Goal: Find specific page/section: Find specific page/section

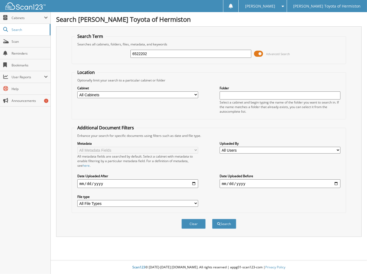
type input "6522202"
click at [212, 219] on button "Search" at bounding box center [224, 224] width 24 height 10
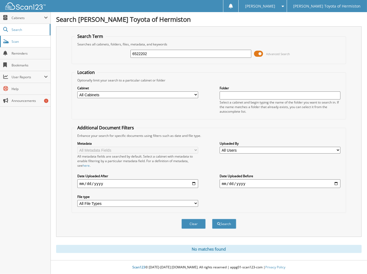
click at [26, 41] on span "Scan" at bounding box center [30, 41] width 36 height 5
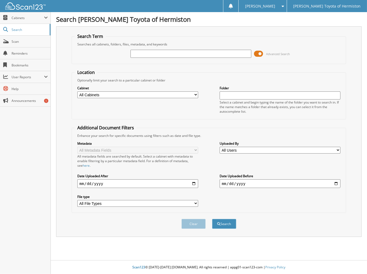
click at [248, 96] on input "text" at bounding box center [280, 95] width 121 height 8
click at [177, 54] on input "text" at bounding box center [191, 54] width 121 height 8
type input "6151161"
click at [212, 219] on button "Search" at bounding box center [224, 224] width 24 height 10
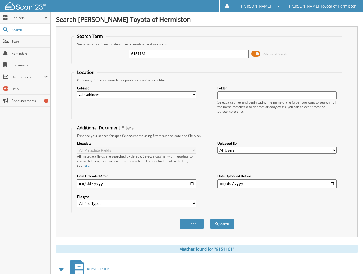
scroll to position [50, 0]
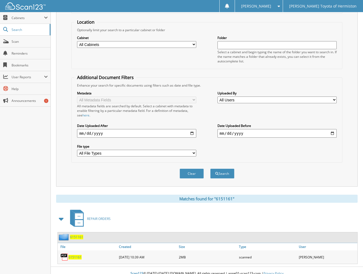
click at [80, 255] on span "6151161" at bounding box center [74, 257] width 13 height 5
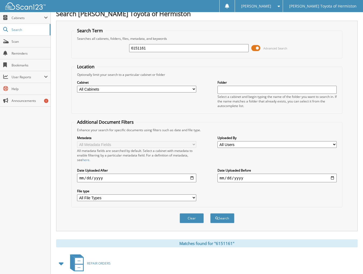
scroll to position [0, 0]
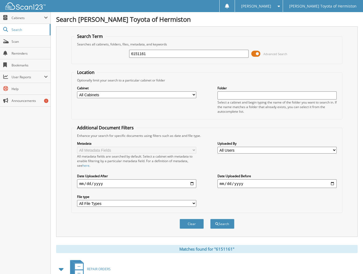
click at [217, 57] on input "6151161" at bounding box center [188, 54] width 119 height 8
type input "6152000"
click at [210, 219] on button "Search" at bounding box center [222, 224] width 24 height 10
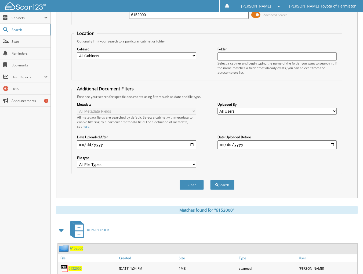
scroll to position [50, 0]
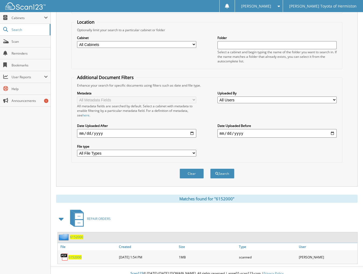
click at [75, 255] on span "6152000" at bounding box center [74, 257] width 13 height 5
click at [76, 255] on span "6152000" at bounding box center [74, 257] width 13 height 5
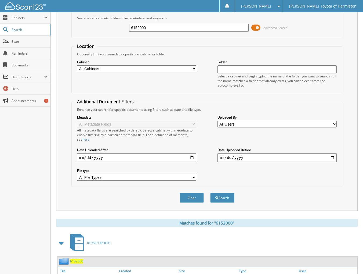
scroll to position [27, 0]
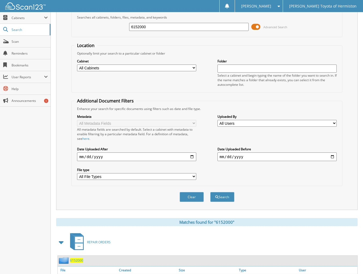
click at [158, 27] on input "6152000" at bounding box center [188, 27] width 119 height 8
type input "6153199"
click at [210, 192] on button "Search" at bounding box center [222, 197] width 24 height 10
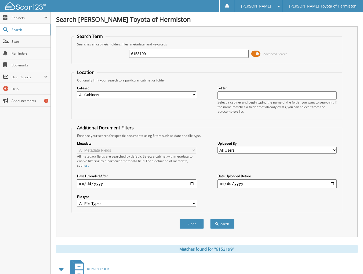
scroll to position [50, 0]
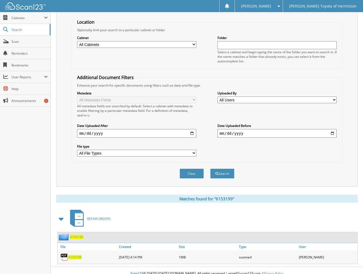
click at [77, 255] on span "6153199" at bounding box center [74, 257] width 13 height 5
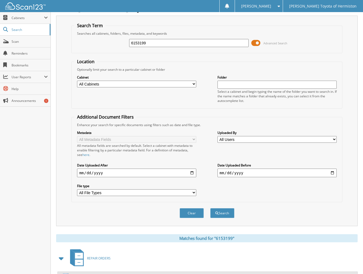
scroll to position [0, 0]
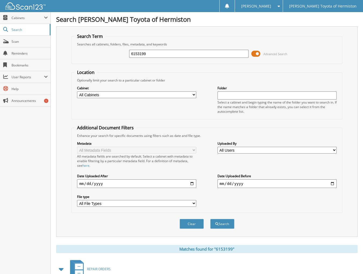
click at [218, 54] on input "6153199" at bounding box center [188, 54] width 119 height 8
type input "6153472"
click at [210, 219] on button "Search" at bounding box center [222, 224] width 24 height 10
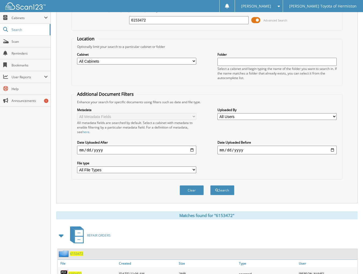
scroll to position [50, 0]
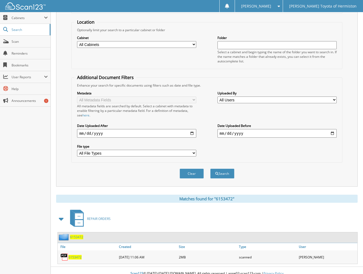
click at [75, 251] on div "6153472" at bounding box center [88, 256] width 60 height 11
click at [75, 255] on span "6153472" at bounding box center [74, 257] width 13 height 5
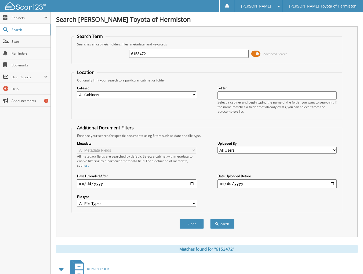
click at [161, 53] on input "6153472" at bounding box center [188, 54] width 119 height 8
type input "6153475"
click at [210, 219] on button "Search" at bounding box center [222, 224] width 24 height 10
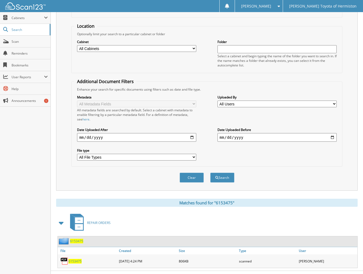
scroll to position [50, 0]
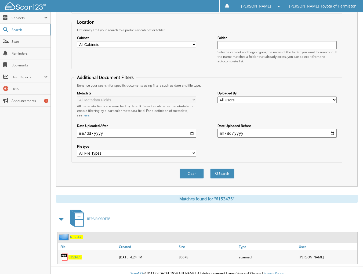
click at [77, 255] on span "6153475" at bounding box center [74, 257] width 13 height 5
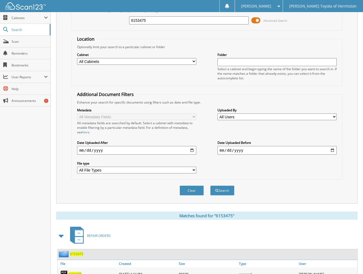
scroll to position [0, 0]
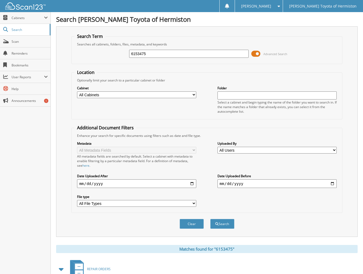
click at [165, 52] on input "6153475" at bounding box center [188, 54] width 119 height 8
type input "6153590"
click at [210, 219] on button "Search" at bounding box center [222, 224] width 24 height 10
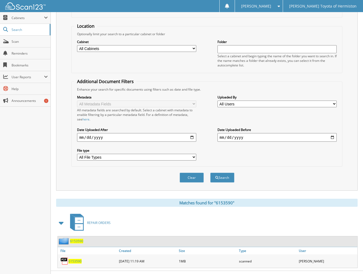
scroll to position [50, 0]
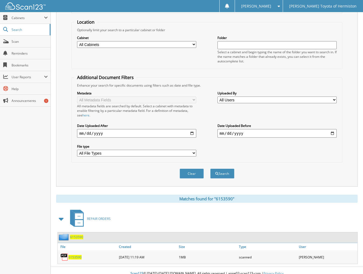
click at [76, 255] on span "6153590" at bounding box center [74, 257] width 13 height 5
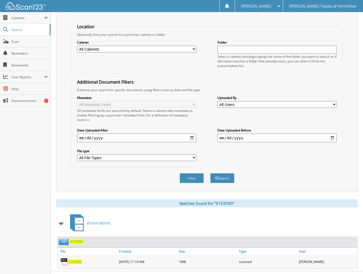
scroll to position [0, 0]
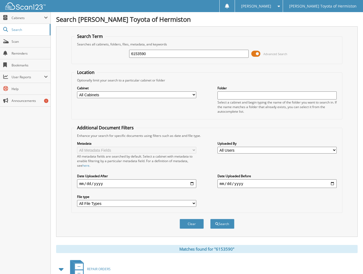
click at [139, 53] on input "6153590" at bounding box center [188, 54] width 119 height 8
type input "6152590"
click at [210, 219] on button "Search" at bounding box center [222, 224] width 24 height 10
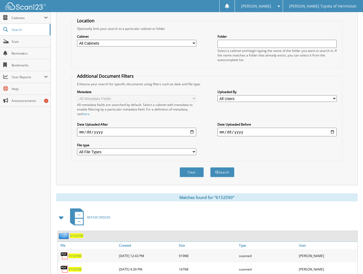
scroll to position [64, 0]
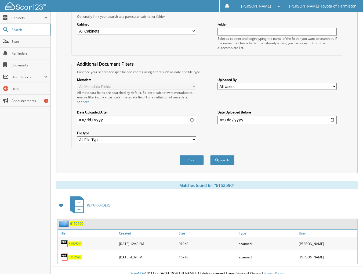
click at [78, 241] on span "6152590" at bounding box center [74, 243] width 13 height 5
click at [75, 255] on span "6152590" at bounding box center [74, 257] width 13 height 5
click at [74, 241] on span "6152590" at bounding box center [74, 243] width 13 height 5
click at [77, 241] on span "6152590" at bounding box center [74, 243] width 13 height 5
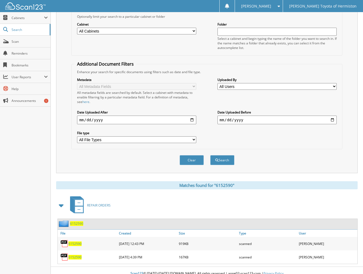
click at [78, 241] on span "6152590" at bounding box center [74, 243] width 13 height 5
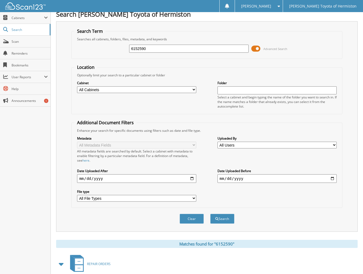
scroll to position [0, 0]
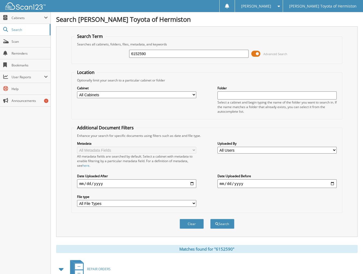
click at [153, 53] on input "6152590" at bounding box center [188, 54] width 119 height 8
type input "612305"
click at [210, 219] on button "Search" at bounding box center [222, 224] width 24 height 10
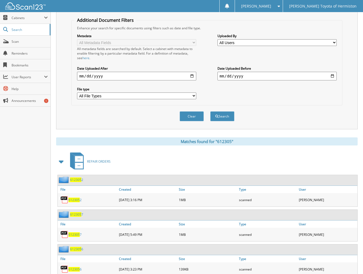
click at [78, 177] on span "612305" at bounding box center [75, 179] width 11 height 5
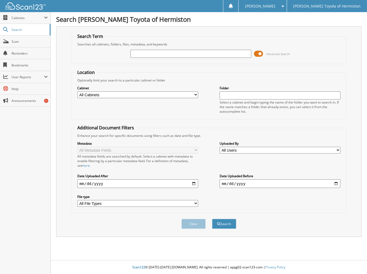
click at [189, 50] on input "text" at bounding box center [191, 54] width 121 height 8
type input "6133527"
click at [212, 219] on button "Search" at bounding box center [224, 224] width 24 height 10
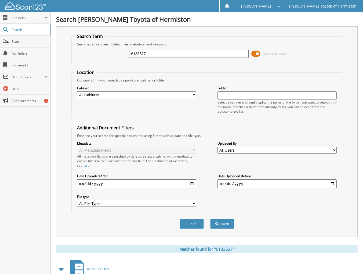
drag, startPoint x: 0, startPoint y: 0, endPoint x: 159, endPoint y: 4, distance: 158.8
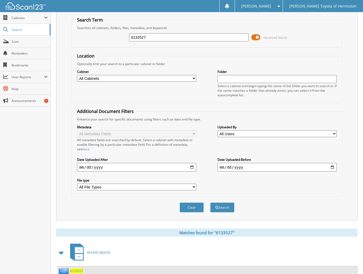
scroll to position [50, 0]
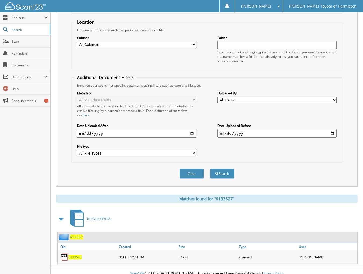
click at [74, 255] on span "6133527" at bounding box center [74, 257] width 13 height 5
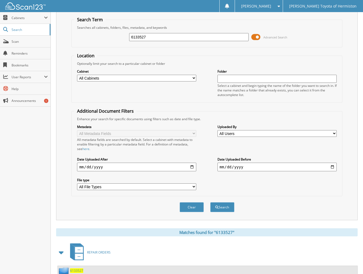
scroll to position [0, 0]
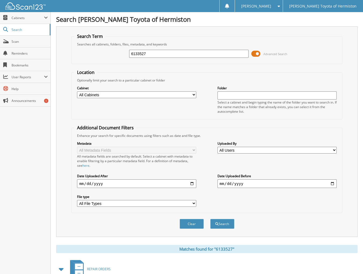
click at [139, 51] on input "6133527" at bounding box center [188, 54] width 119 height 8
type input "6134527"
click at [210, 219] on button "Search" at bounding box center [222, 224] width 24 height 10
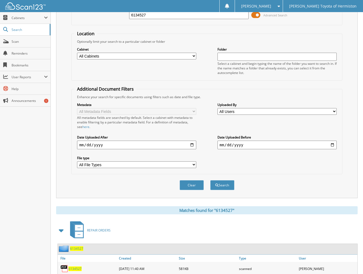
scroll to position [50, 0]
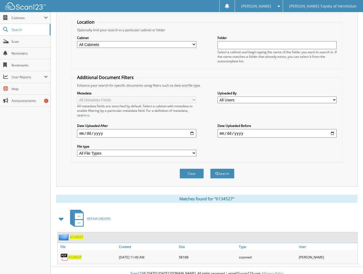
click at [74, 255] on span "6134527" at bounding box center [74, 257] width 13 height 5
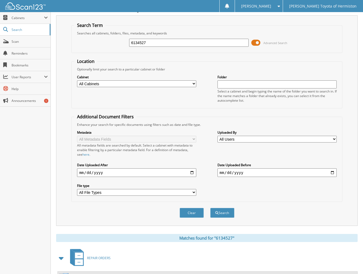
scroll to position [0, 0]
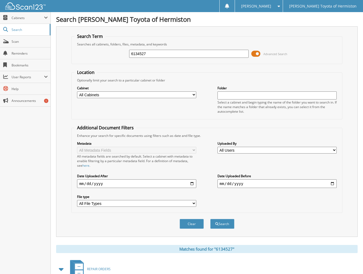
click at [140, 52] on input "6134527" at bounding box center [188, 54] width 119 height 8
type input "6134927"
click at [210, 219] on button "Search" at bounding box center [222, 224] width 24 height 10
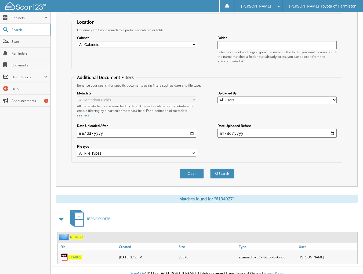
click at [67, 253] on img at bounding box center [64, 257] width 8 height 8
click at [73, 255] on span "6134927" at bounding box center [74, 257] width 13 height 5
